Goal: Task Accomplishment & Management: Complete application form

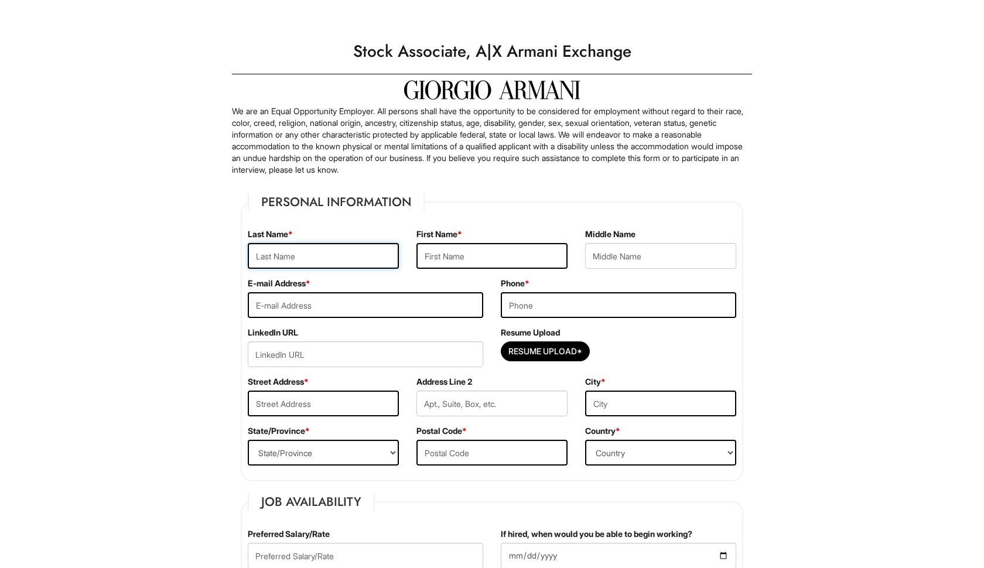
type input "[PERSON_NAME]"
type input "Destiny"
type input "[EMAIL_ADDRESS][DOMAIN_NAME]"
type input "6317203729"
click at [518, 350] on input "Resume Upload*" at bounding box center [545, 351] width 88 height 19
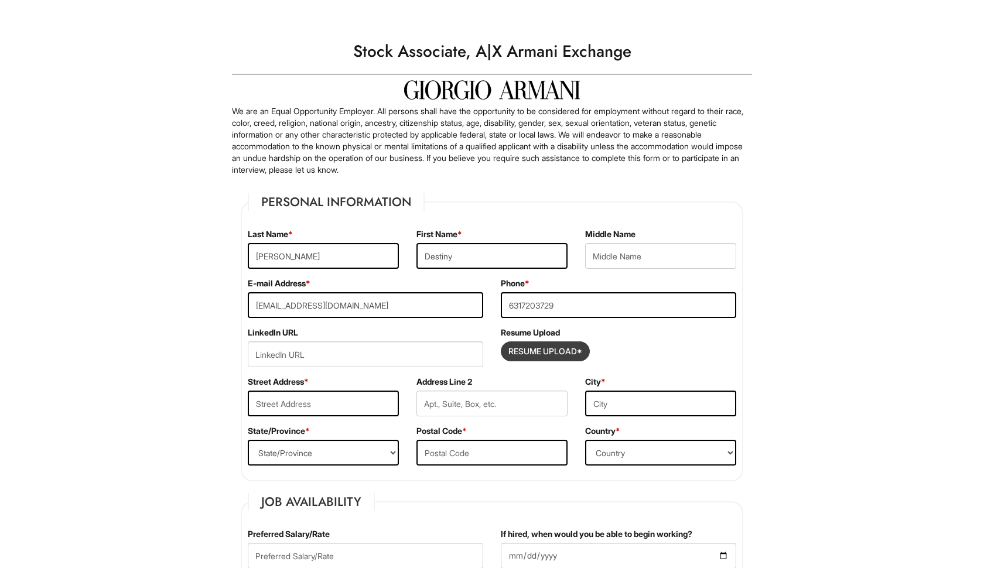
type input "C:\fakepath\DestinyCohenResume-[DATE].pdf"
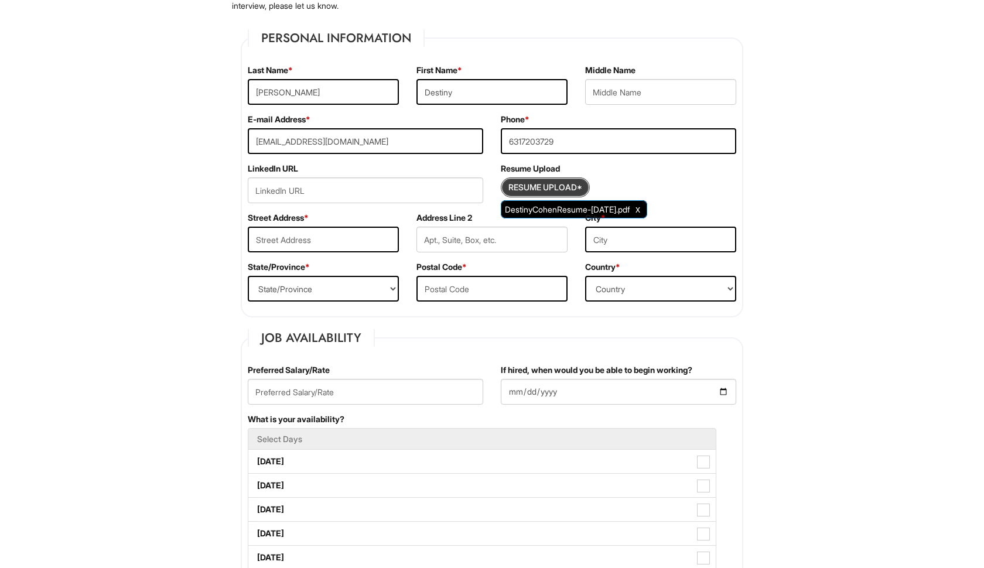
scroll to position [165, 0]
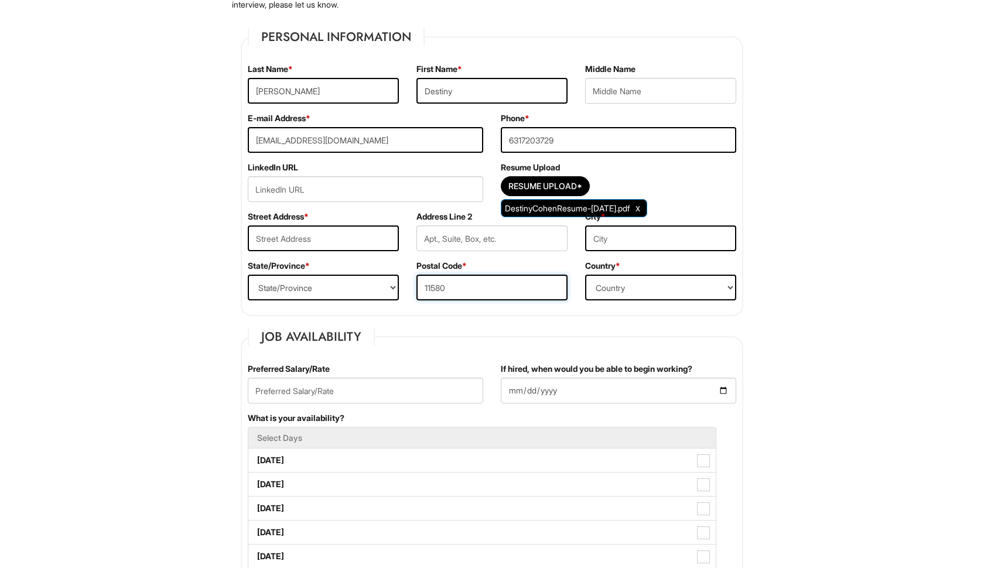
type input "11580"
select select "[GEOGRAPHIC_DATA]"
type input "[STREET_ADDRESS][PERSON_NAME]"
type input "Valley Stream"
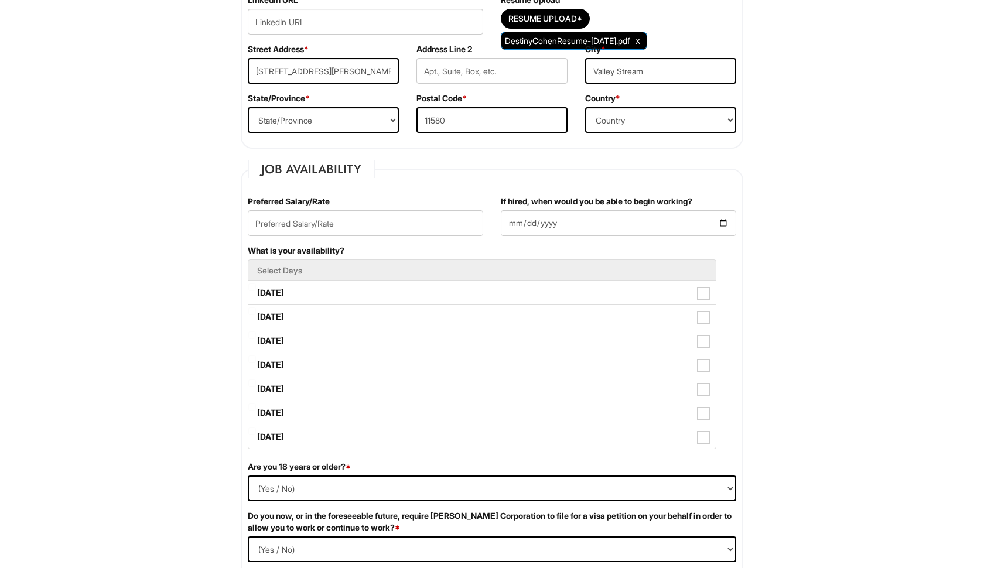
scroll to position [389, 0]
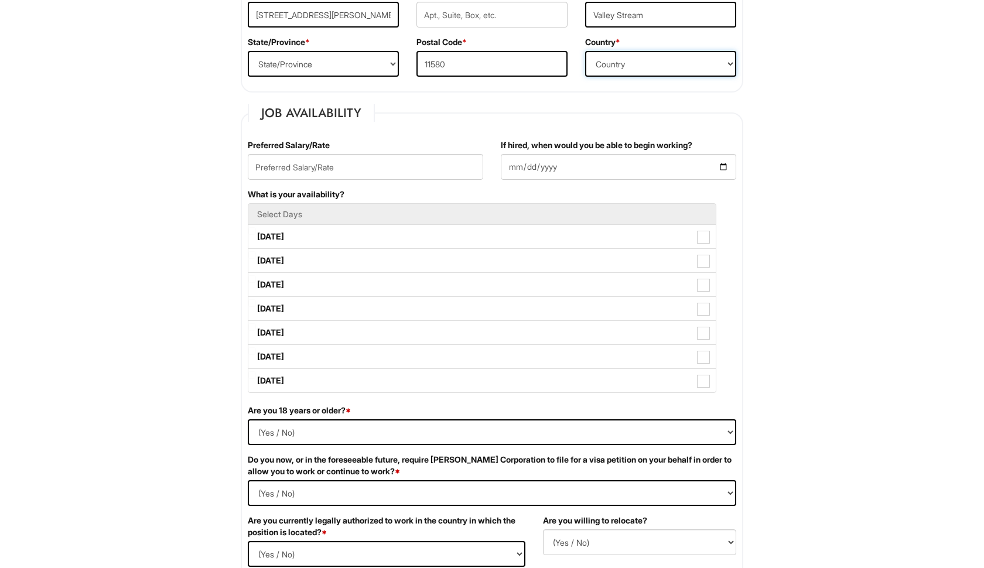
select select "[GEOGRAPHIC_DATA]"
select select "NY"
click at [512, 166] on input "If hired, when would you be able to begin working?" at bounding box center [618, 167] width 235 height 26
type input "[DATE]"
click at [366, 175] on input "text" at bounding box center [365, 167] width 235 height 26
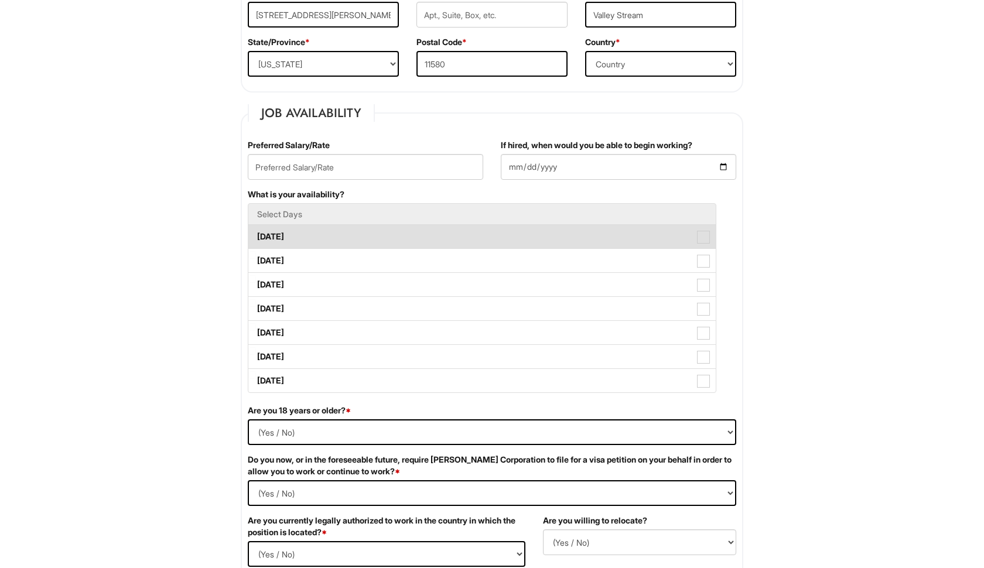
click at [398, 235] on label "[DATE]" at bounding box center [481, 236] width 467 height 23
click at [256, 235] on Available_Monday "[DATE]" at bounding box center [252, 231] width 8 height 8
checkbox Available_Monday "true"
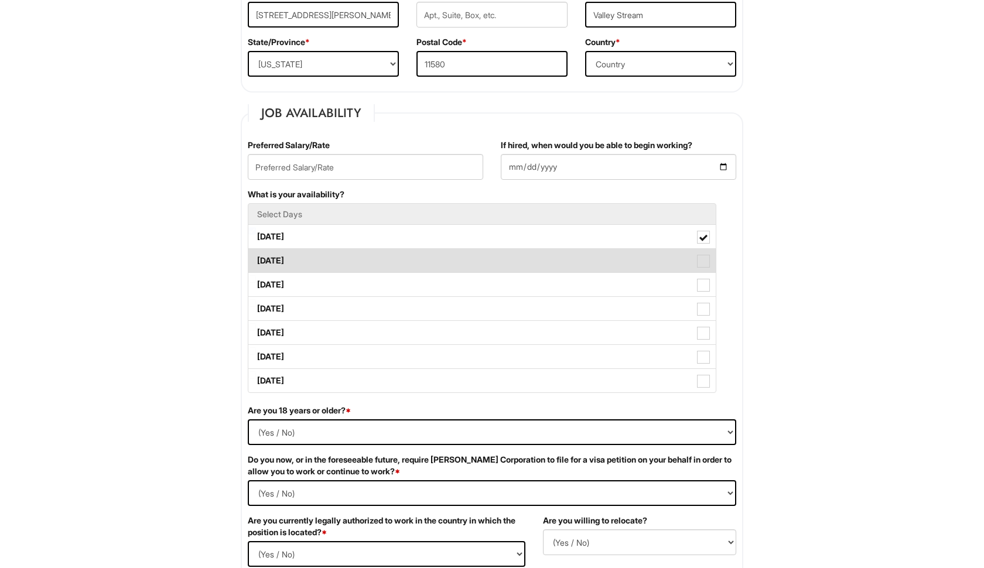
click at [385, 259] on label "[DATE]" at bounding box center [481, 260] width 467 height 23
click at [256, 259] on Available_Tuesday "[DATE]" at bounding box center [252, 255] width 8 height 8
checkbox Available_Tuesday "true"
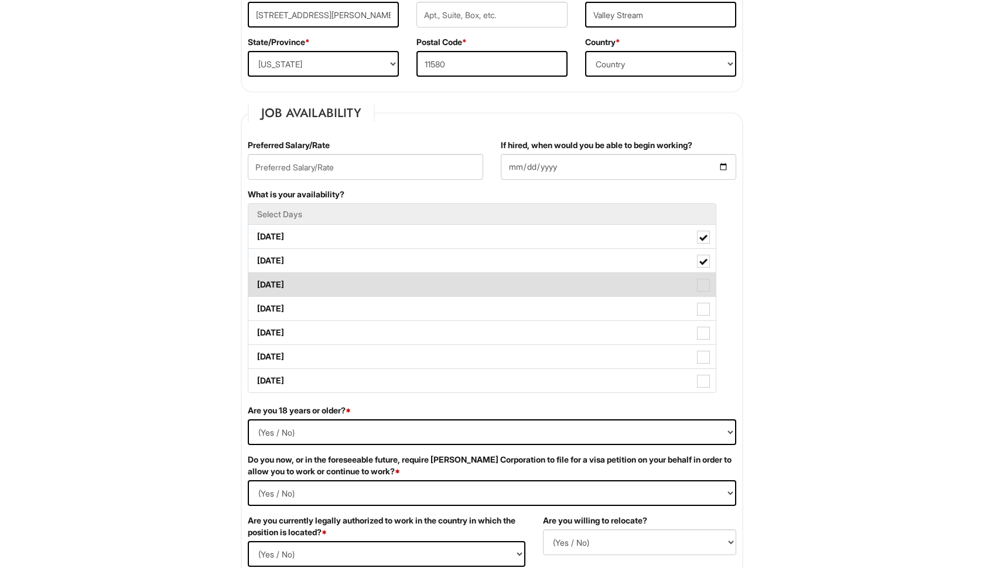
click at [368, 278] on label "[DATE]" at bounding box center [481, 284] width 467 height 23
click at [256, 278] on Available_Wednesday "[DATE]" at bounding box center [252, 279] width 8 height 8
checkbox Available_Wednesday "true"
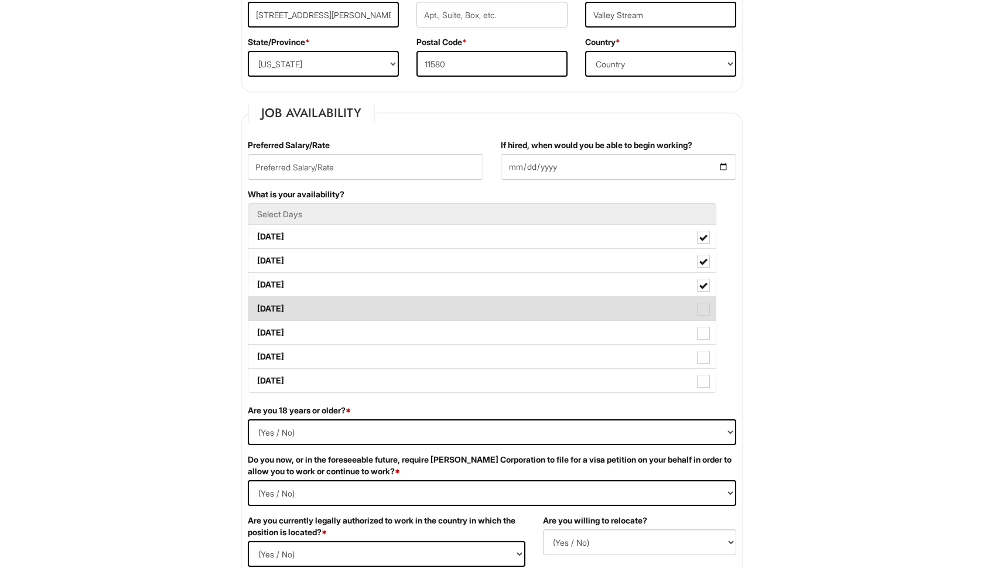
click at [342, 307] on label "[DATE]" at bounding box center [481, 308] width 467 height 23
click at [256, 307] on Available_Thursday "[DATE]" at bounding box center [252, 303] width 8 height 8
checkbox Available_Thursday "true"
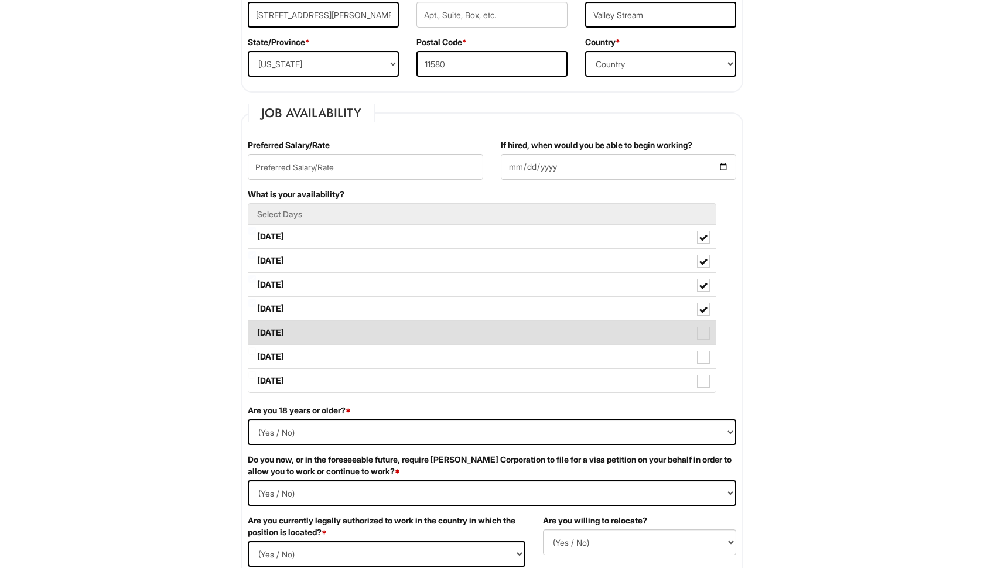
click at [336, 326] on label "[DATE]" at bounding box center [481, 332] width 467 height 23
click at [256, 326] on Available_Friday "[DATE]" at bounding box center [252, 327] width 8 height 8
checkbox Available_Friday "true"
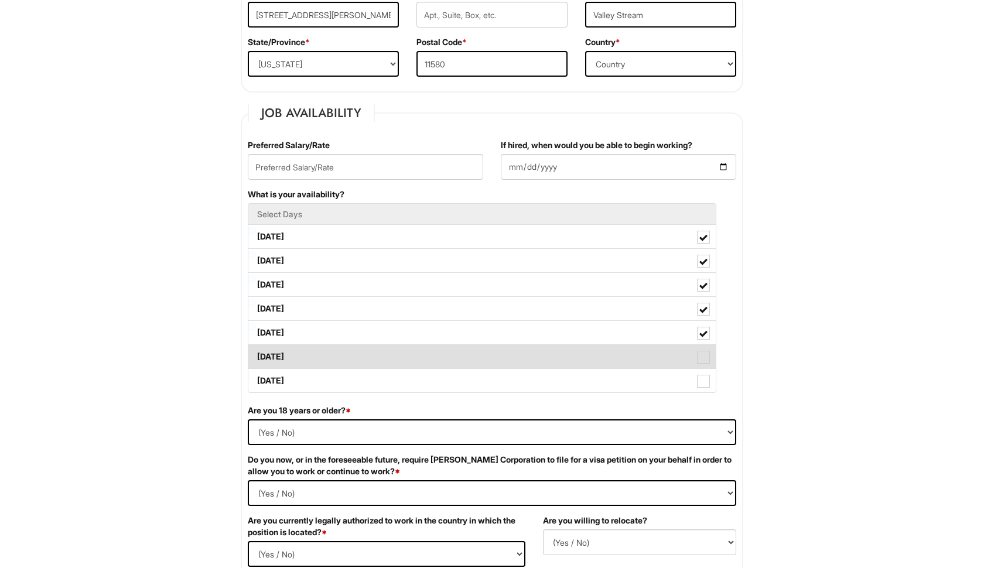
click at [398, 361] on label "[DATE]" at bounding box center [481, 356] width 467 height 23
click at [256, 355] on Available_Saturday "[DATE]" at bounding box center [252, 351] width 8 height 8
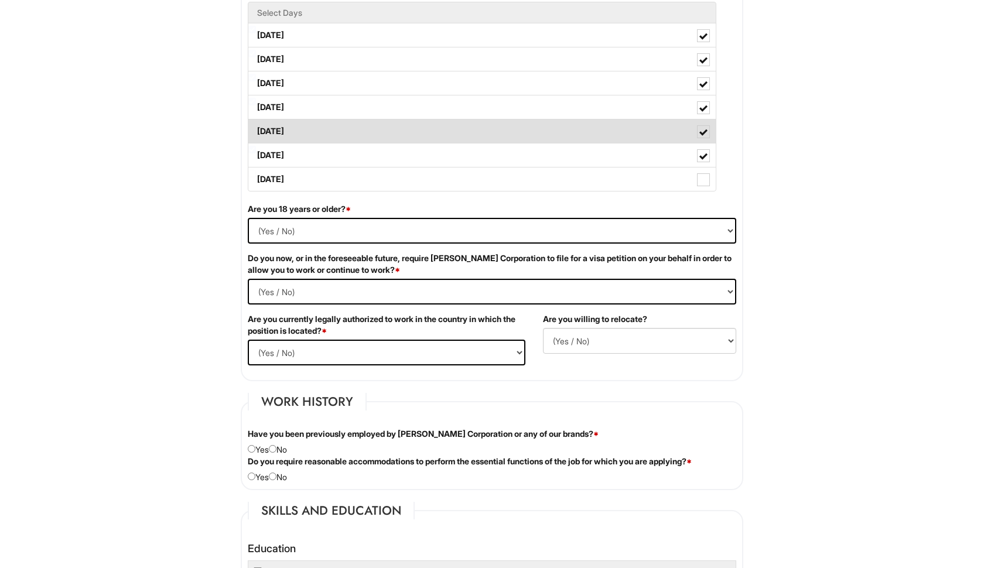
scroll to position [591, 0]
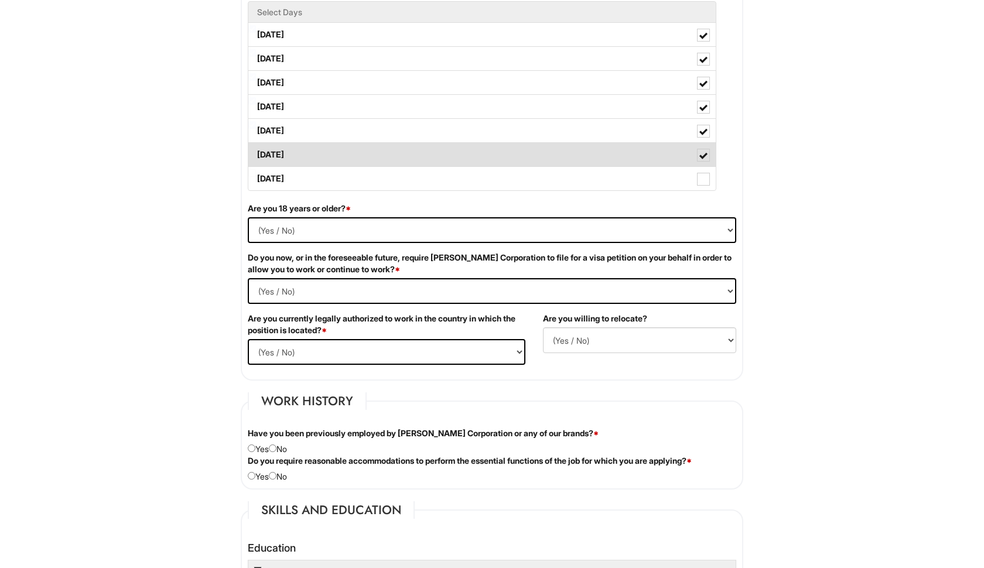
click at [429, 151] on label "[DATE]" at bounding box center [481, 154] width 467 height 23
click at [256, 151] on Available_Saturday "[DATE]" at bounding box center [252, 149] width 8 height 8
checkbox Available_Saturday "false"
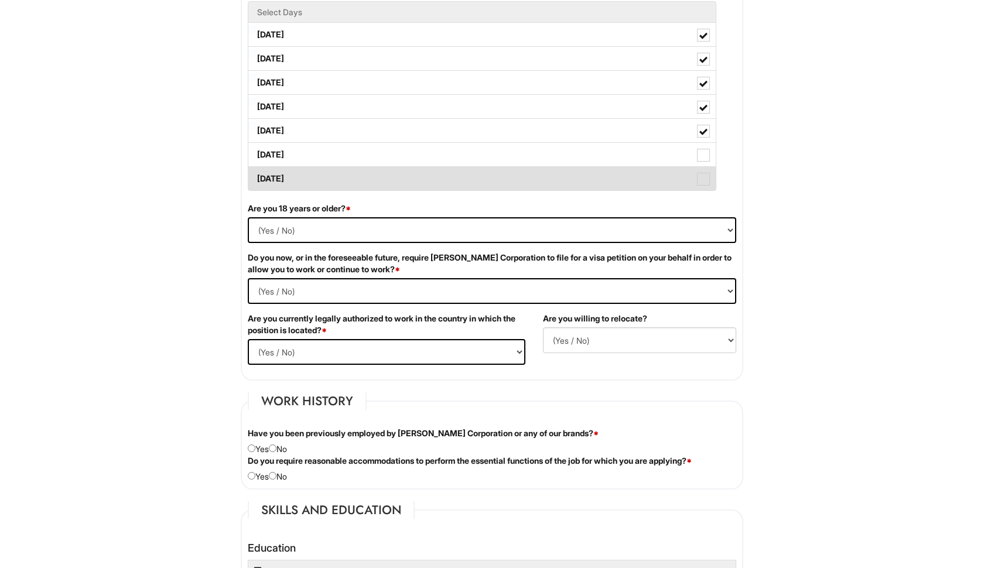
click at [413, 175] on label "[DATE]" at bounding box center [481, 178] width 467 height 23
click at [256, 175] on Available_Sunday "[DATE]" at bounding box center [252, 173] width 8 height 8
checkbox Available_Sunday "true"
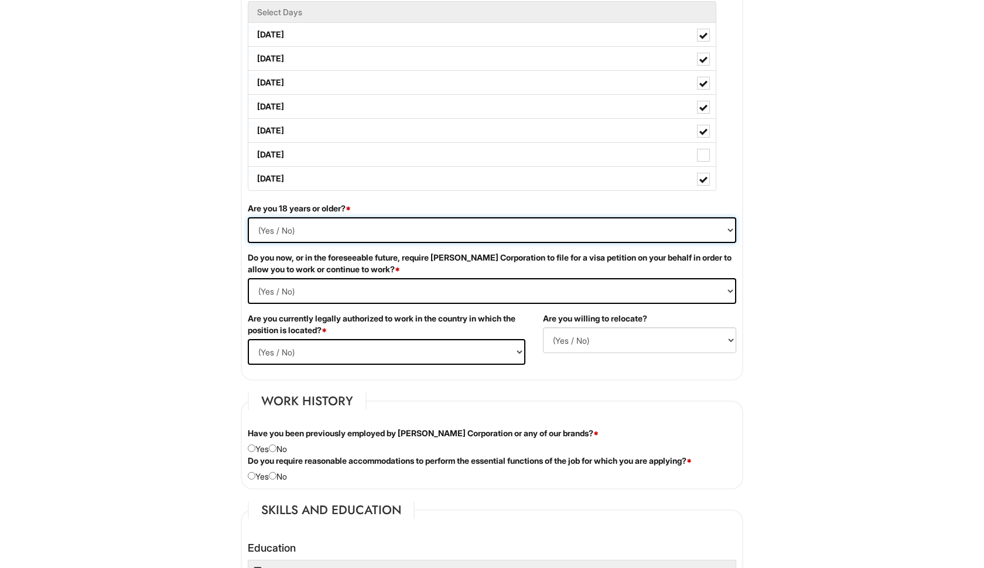
select select "Yes"
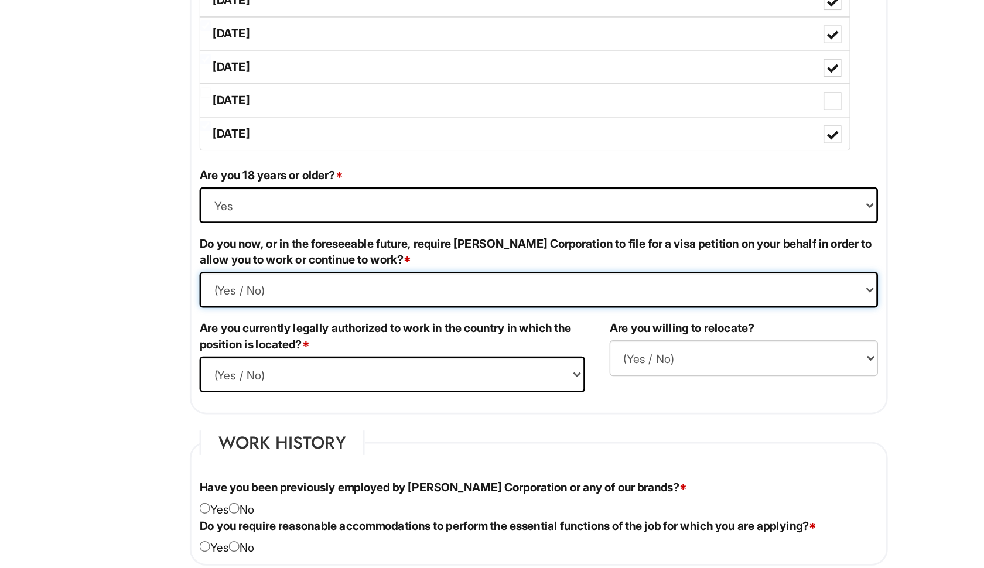
select Required "No"
select select "Yes"
select select "N"
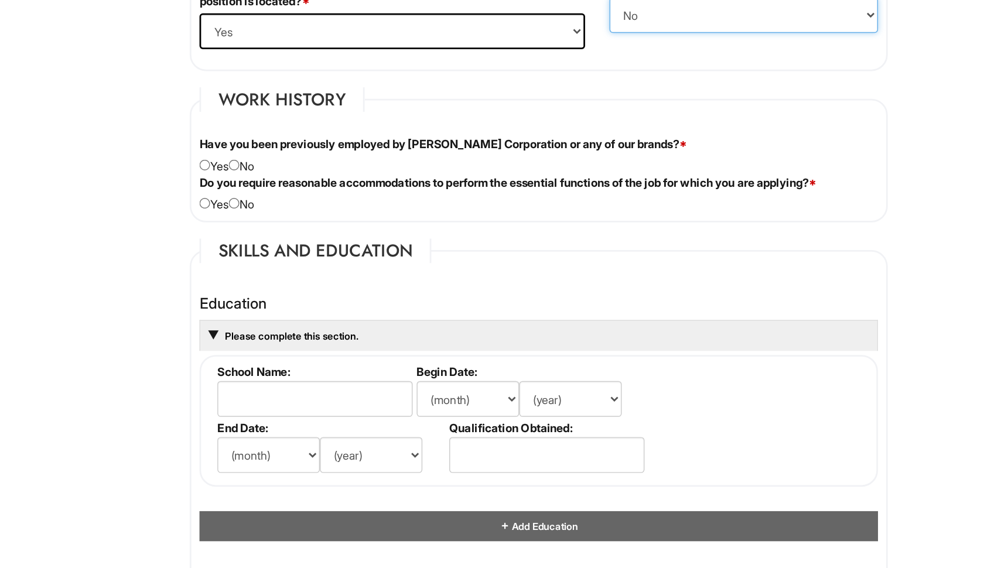
scroll to position [797, 0]
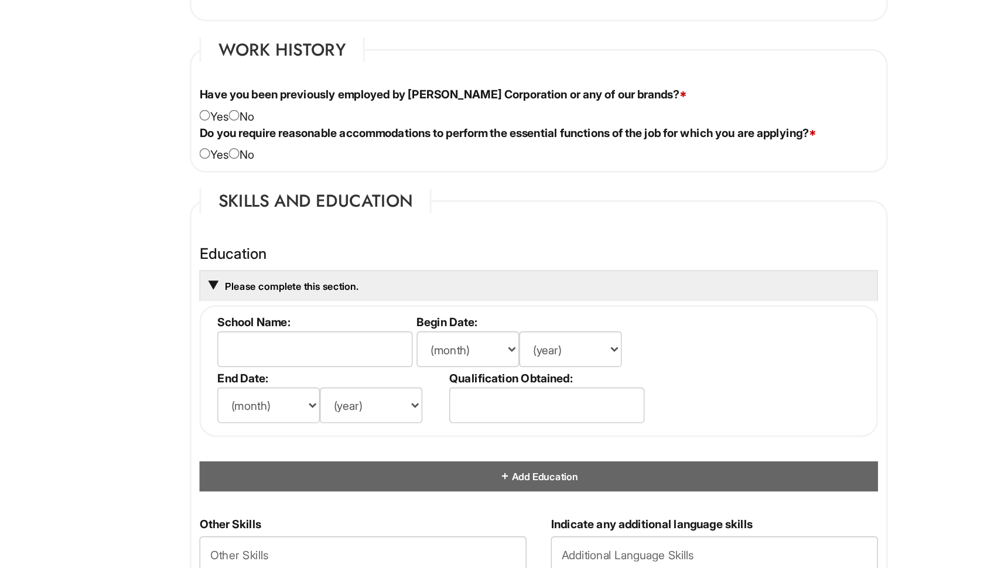
click at [269, 238] on input "radio" at bounding box center [273, 242] width 8 height 8
radio input "true"
click at [269, 266] on input "radio" at bounding box center [273, 270] width 8 height 8
radio input "true"
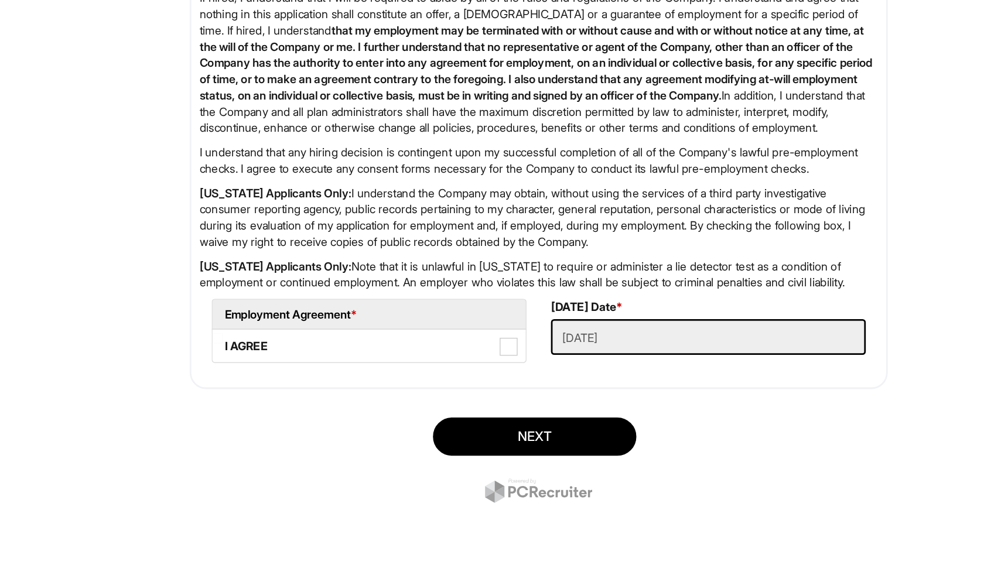
scroll to position [1761, 0]
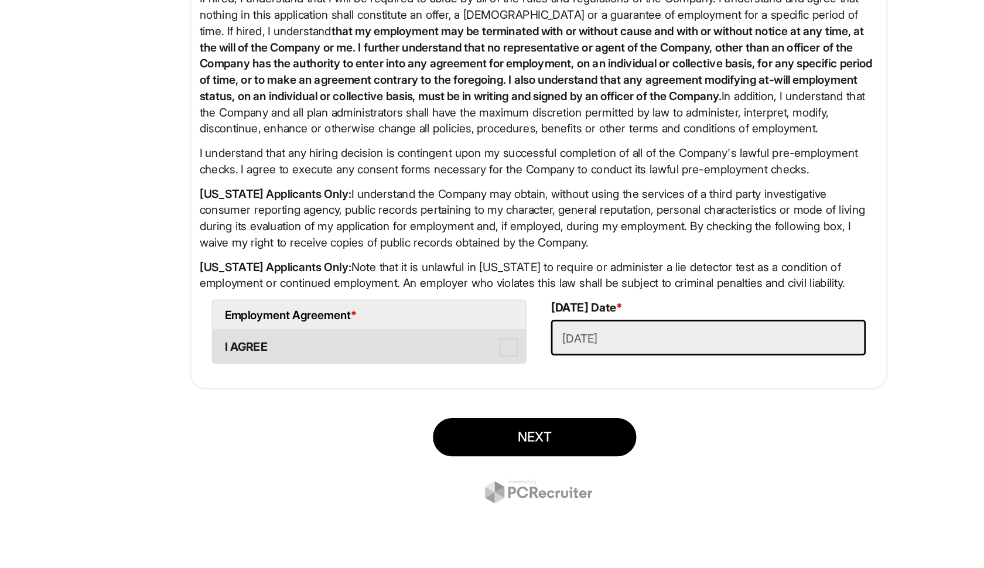
click at [295, 396] on label "I AGREE" at bounding box center [369, 407] width 225 height 23
click at [265, 399] on AGREE "I AGREE" at bounding box center [261, 403] width 8 height 8
checkbox AGREE "true"
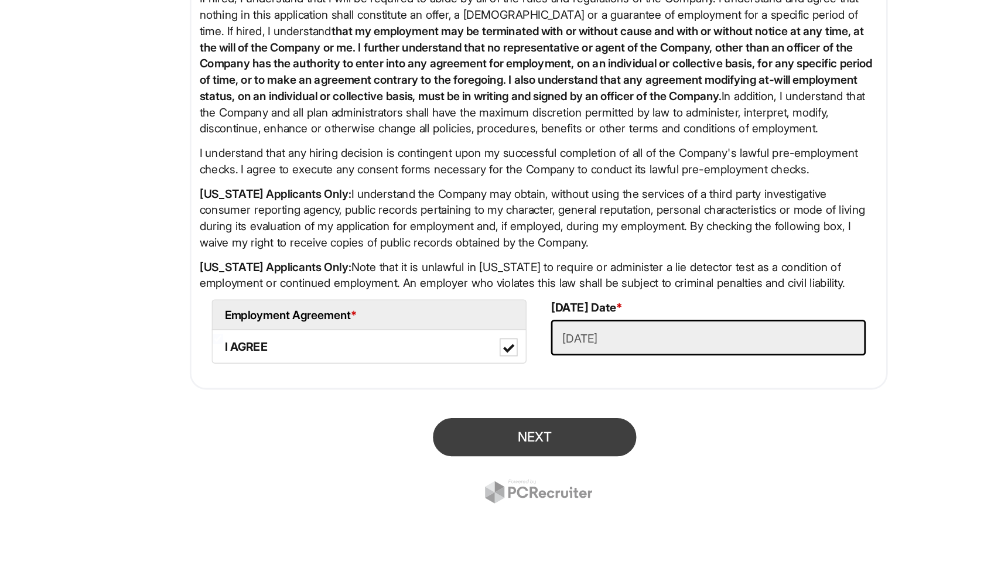
click at [416, 460] on button "Next" at bounding box center [489, 474] width 146 height 28
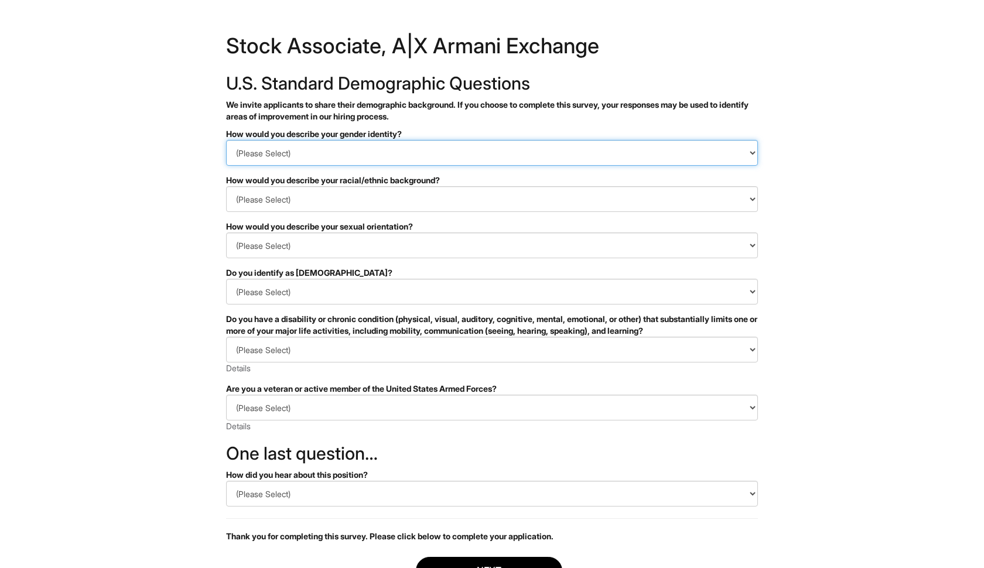
select select "I don't wish to answer"
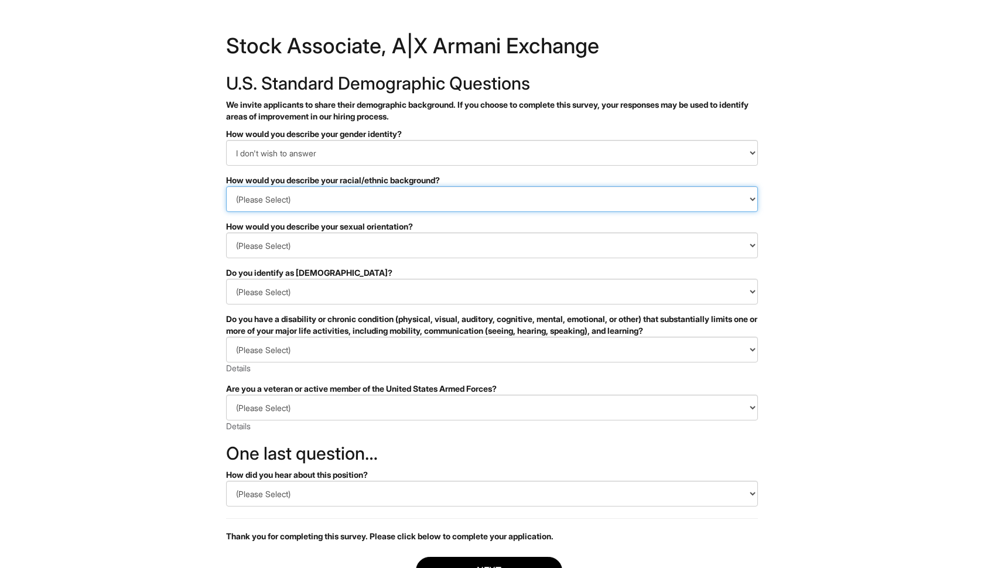
select select "I don't wish to answer"
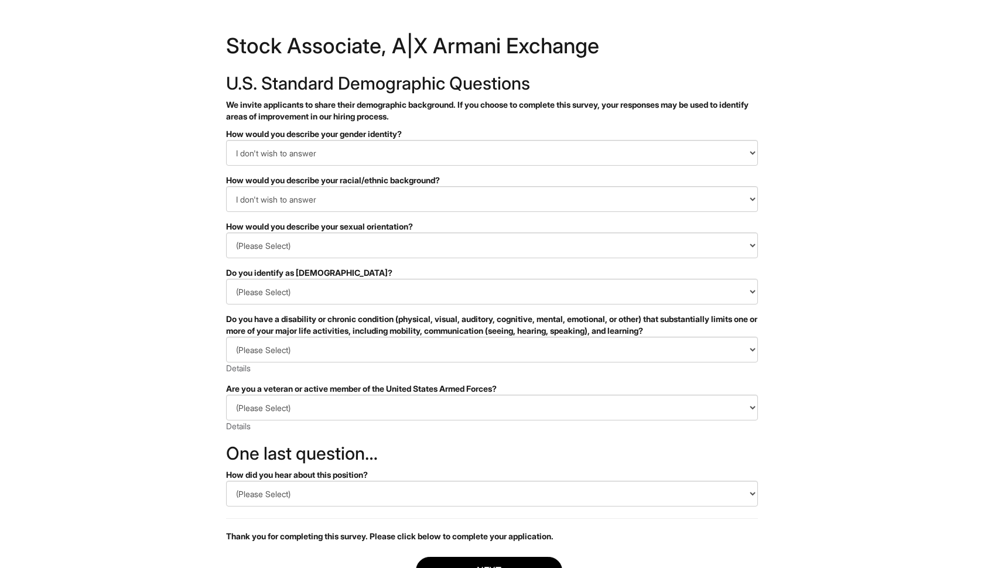
click at [343, 259] on form "PLEASE COMPLETE ALL REQUIRED FIELDS How would you describe your gender identity…" at bounding box center [492, 379] width 532 height 502
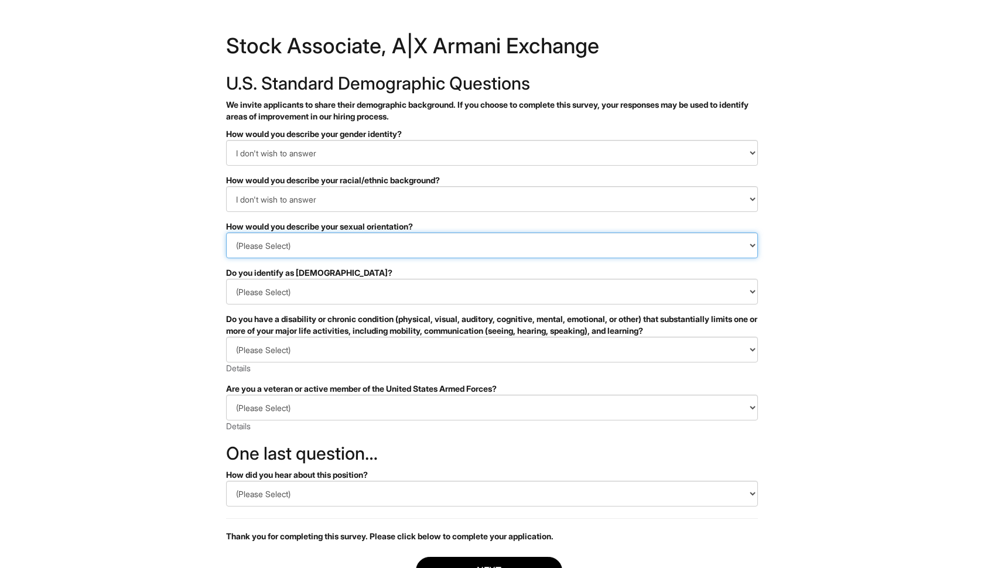
select select "I don't wish to answer"
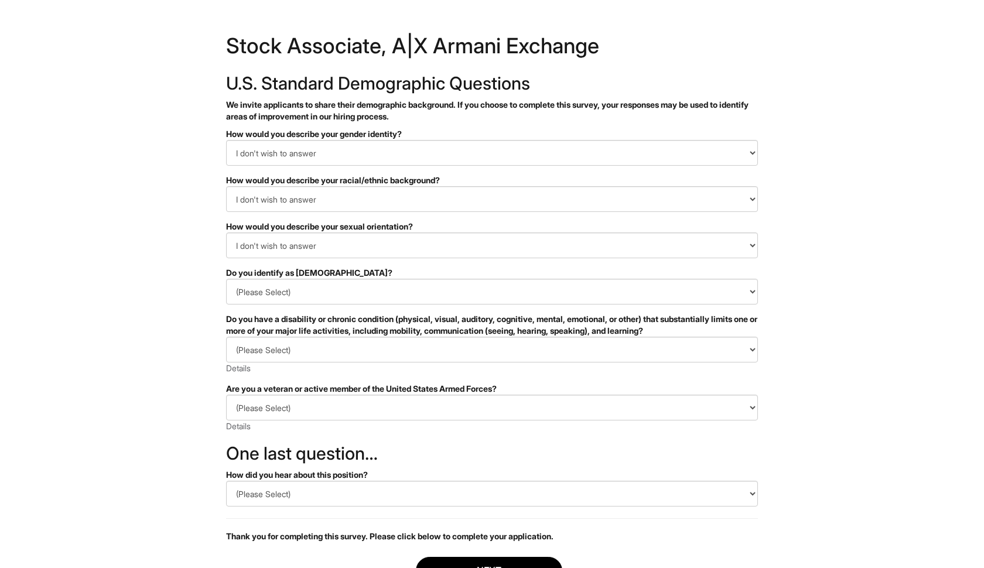
click at [336, 305] on form "PLEASE COMPLETE ALL REQUIRED FIELDS How would you describe your gender identity…" at bounding box center [492, 379] width 532 height 502
select select "I don't wish to answer"
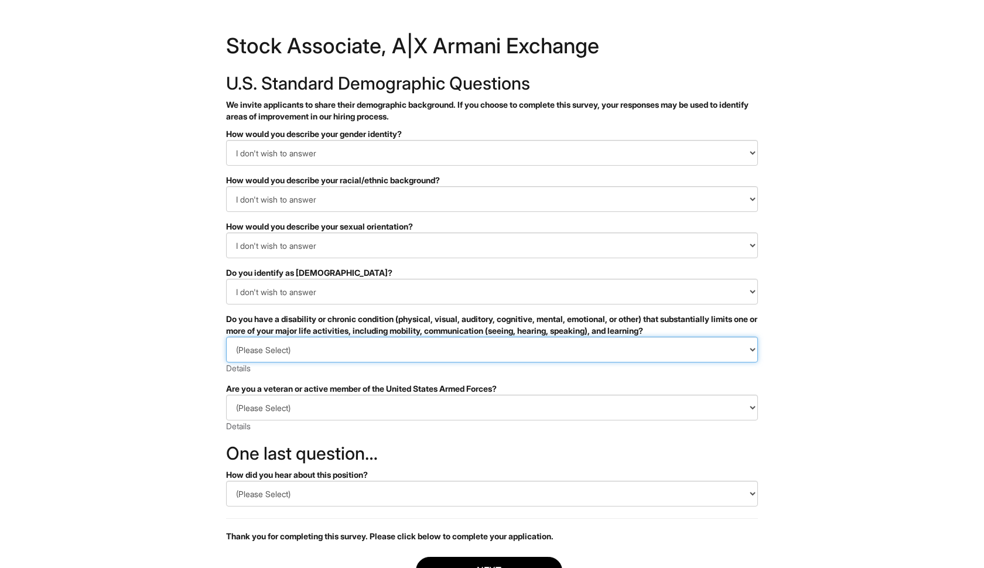
select select "NO, I DON'T HAVE A DISABILITY"
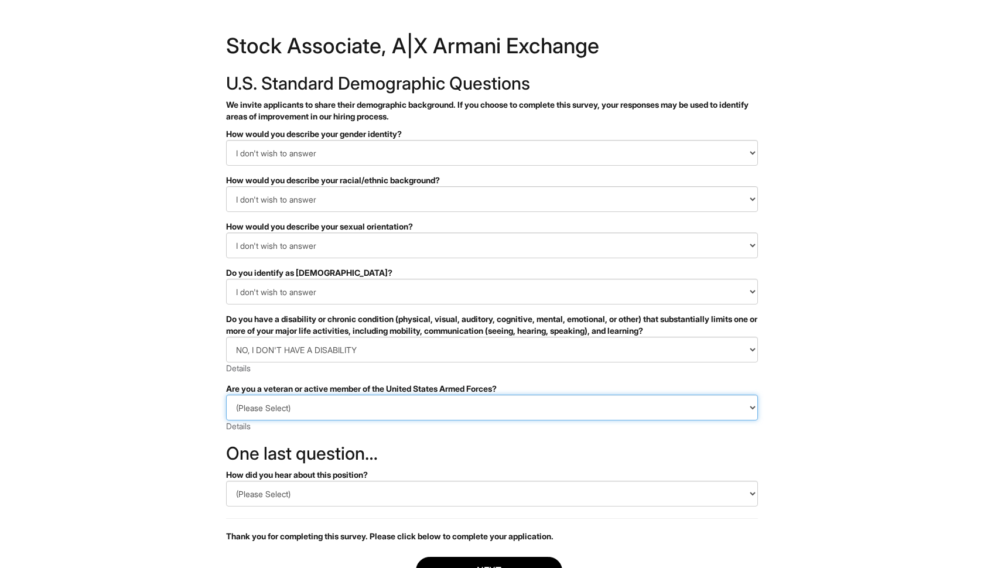
select select "I AM NOT A PROTECTED VETERAN"
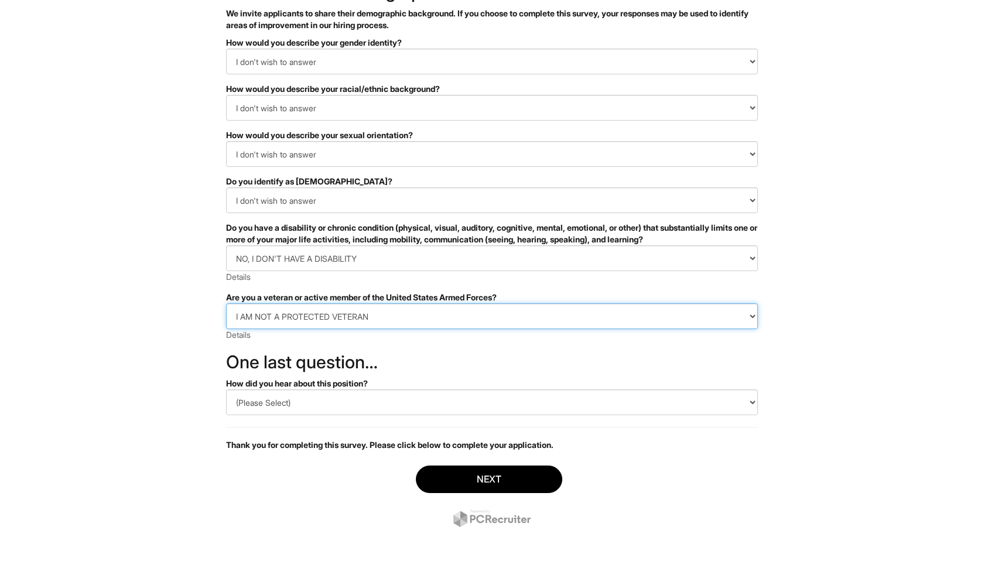
scroll to position [91, 0]
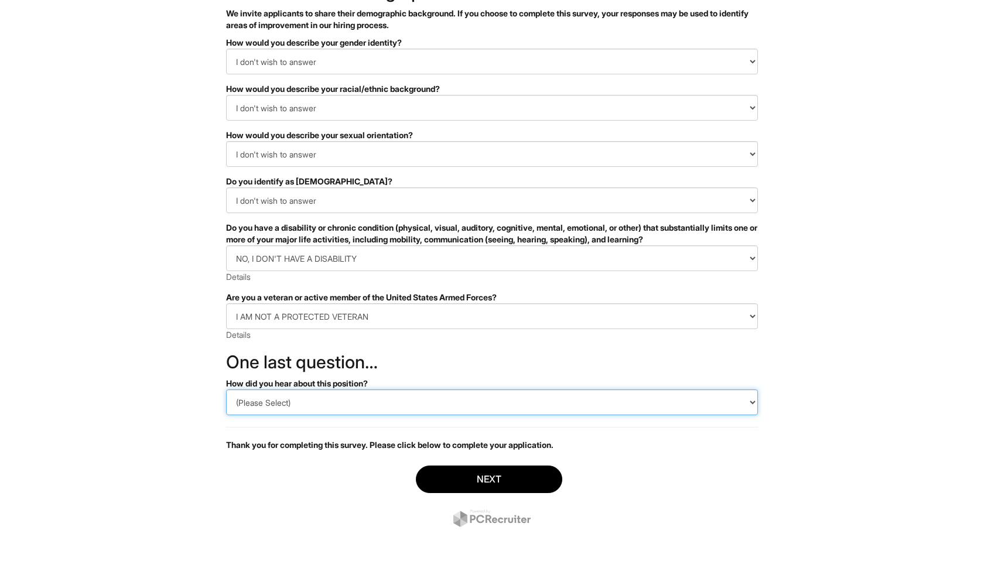
select select "LinkedIn"
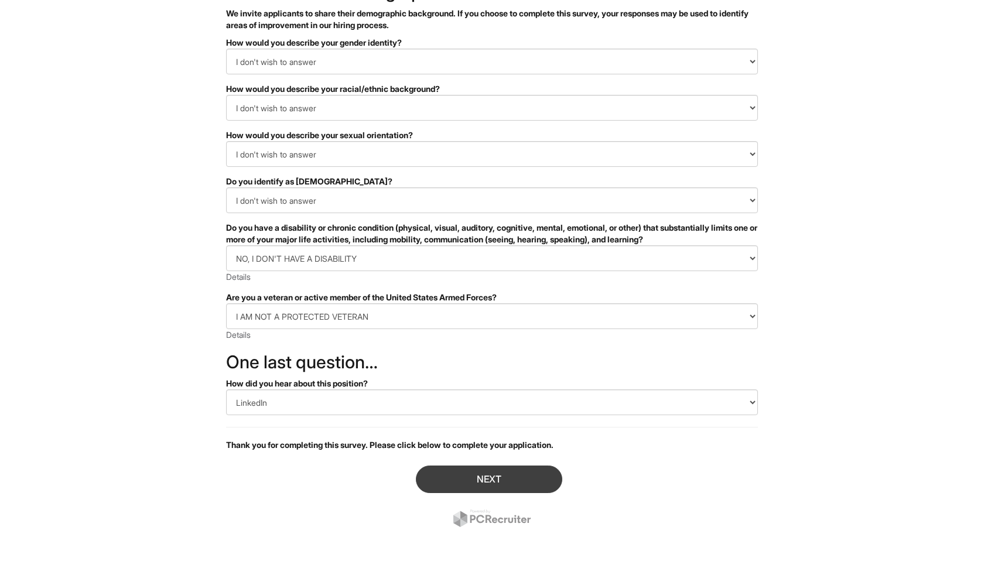
click at [455, 485] on button "Next" at bounding box center [489, 480] width 146 height 28
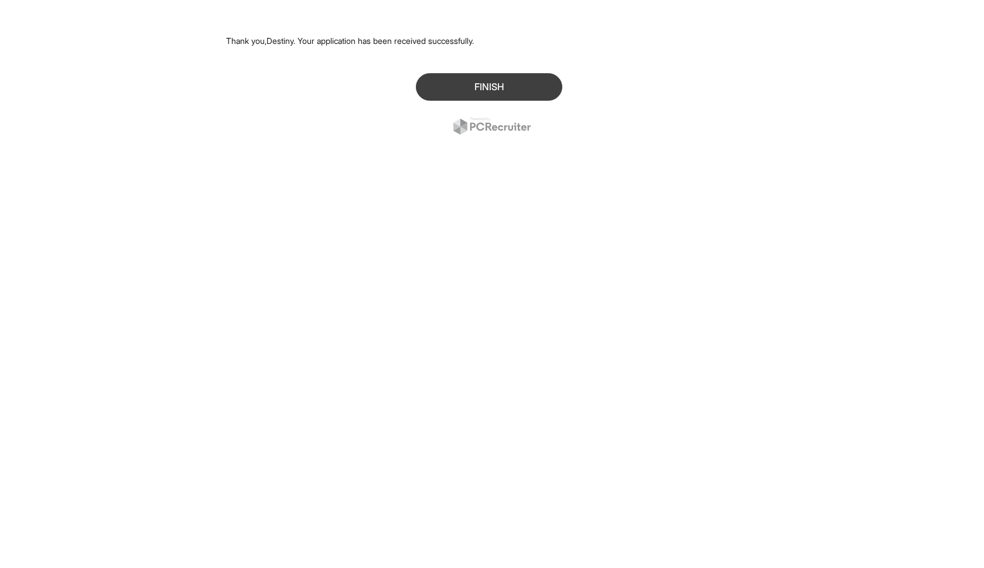
click at [508, 93] on button "Finish" at bounding box center [489, 87] width 146 height 28
